Goal: Task Accomplishment & Management: Manage account settings

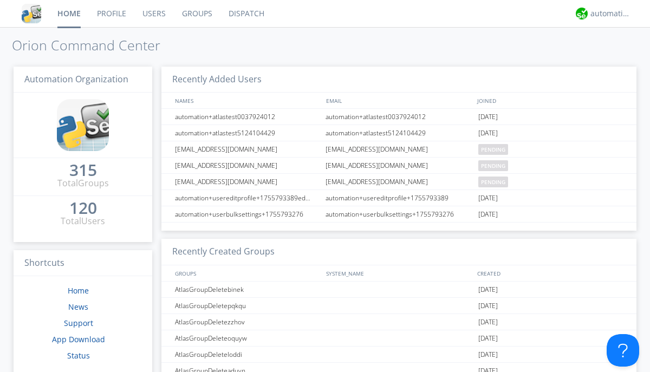
click at [196, 14] on link "Groups" at bounding box center [197, 13] width 47 height 27
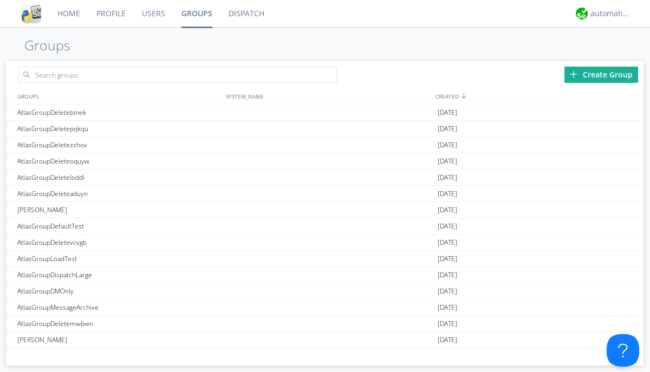
click at [601, 74] on div "Create Group" at bounding box center [601, 75] width 74 height 16
click at [196, 14] on link "Groups" at bounding box center [196, 13] width 47 height 27
type input "AtlasGroupDeletetaizs"
click at [153, 14] on link "Users" at bounding box center [154, 13] width 40 height 27
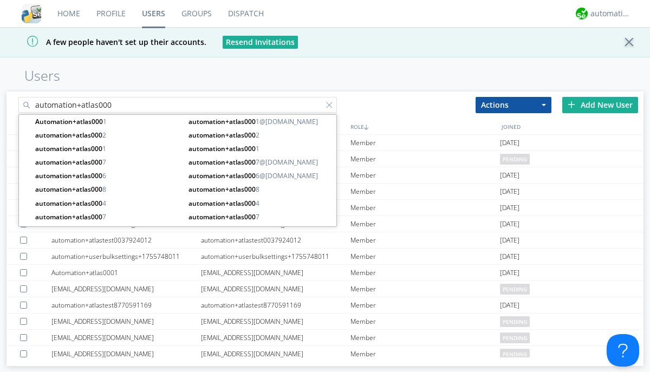
type input "automation+atlas000"
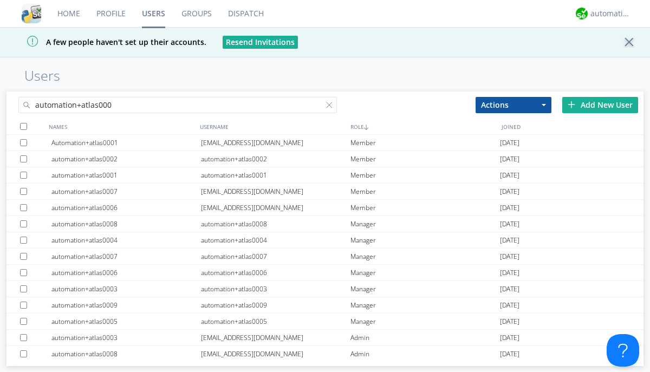
click at [23, 126] on div at bounding box center [23, 126] width 7 height 7
click at [514, 105] on button "Actions" at bounding box center [514, 105] width 76 height 16
click at [0, 0] on link "Add to Group" at bounding box center [0, 0] width 0 height 0
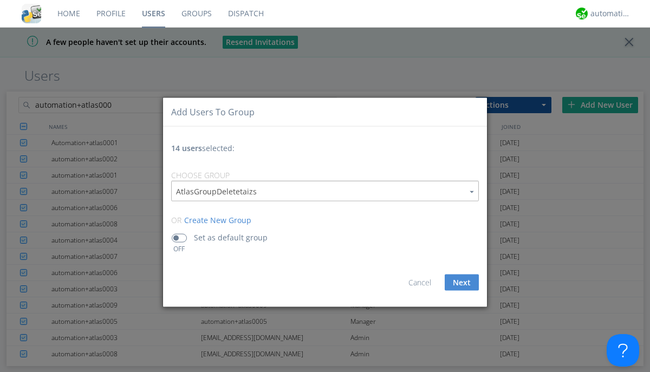
click at [462, 282] on button "Next" at bounding box center [462, 283] width 34 height 16
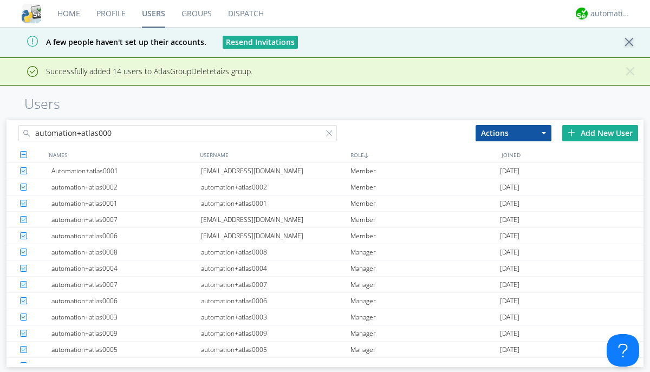
click at [196, 14] on link "Groups" at bounding box center [196, 13] width 47 height 27
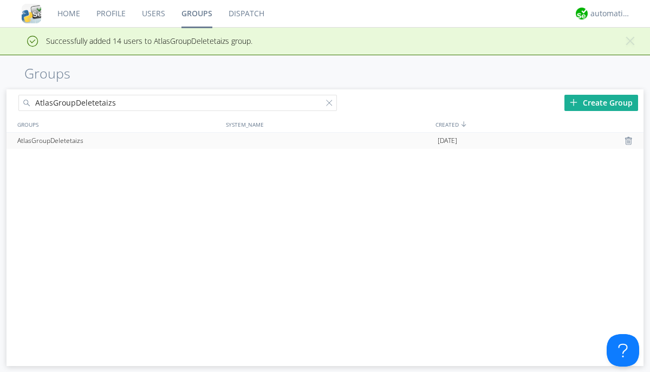
type input "AtlasGroupDeletetaizs"
click at [630, 141] on div at bounding box center [630, 141] width 11 height 9
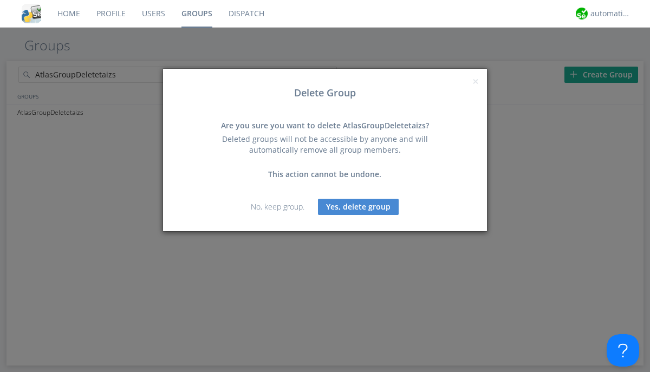
click at [359, 206] on button "Yes, delete group" at bounding box center [358, 207] width 81 height 16
